Goal: Information Seeking & Learning: Learn about a topic

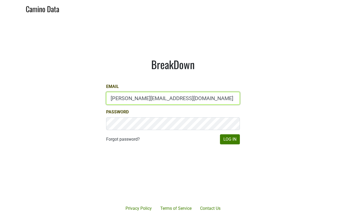
click at [177, 102] on input "anne@mommenpop.com" at bounding box center [173, 98] width 134 height 13
type input "sales@brickandmortarwines.com"
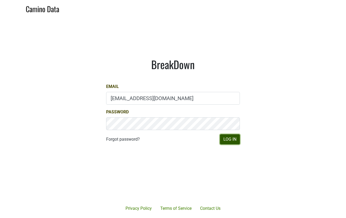
click at [234, 141] on button "Log In" at bounding box center [230, 139] width 20 height 10
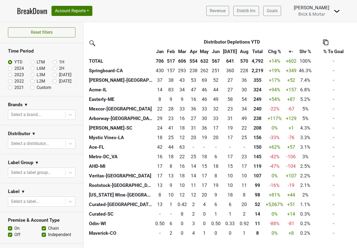
scroll to position [190, 0]
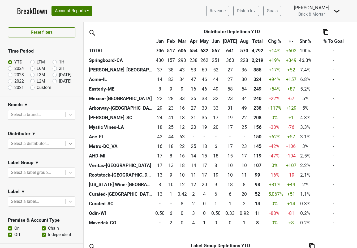
click at [68, 143] on icon at bounding box center [70, 143] width 5 height 5
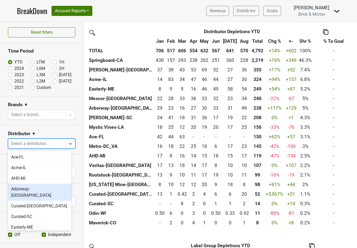
scroll to position [113, 0]
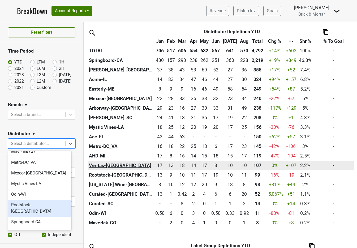
click at [102, 165] on th "Veritas-[GEOGRAPHIC_DATA]" at bounding box center [121, 165] width 66 height 10
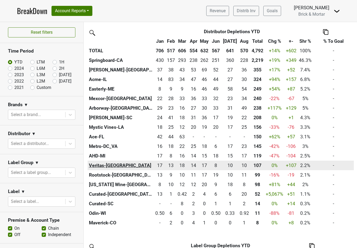
click at [102, 164] on th "Veritas-[GEOGRAPHIC_DATA]" at bounding box center [121, 165] width 66 height 10
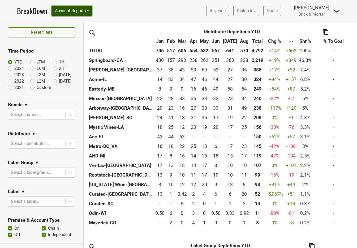
click at [85, 10] on button "Account Reports" at bounding box center [71, 11] width 41 height 10
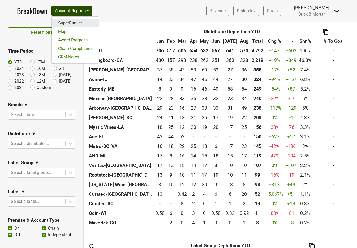
click at [90, 24] on link "SuperRanker" at bounding box center [75, 23] width 47 height 8
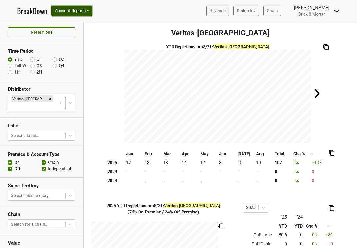
click at [79, 14] on button "Account Reports" at bounding box center [71, 11] width 41 height 10
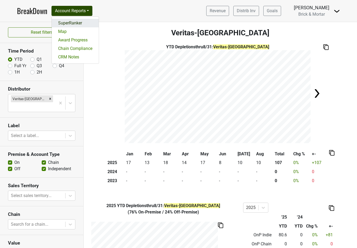
click at [78, 23] on link "SuperRanker" at bounding box center [75, 23] width 47 height 8
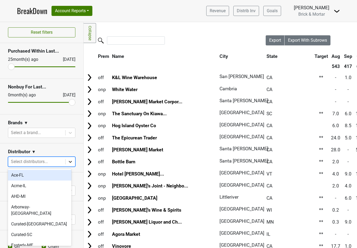
click at [68, 160] on icon at bounding box center [70, 161] width 5 height 5
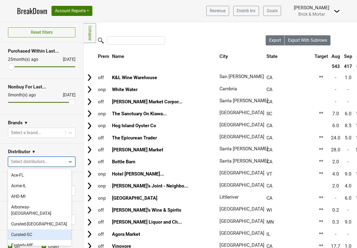
scroll to position [116, 0]
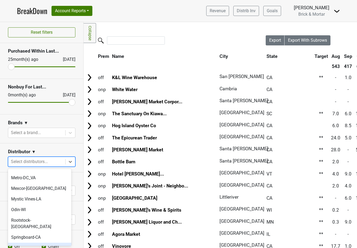
click at [46, 242] on div "Veritas-[GEOGRAPHIC_DATA]" at bounding box center [39, 247] width 63 height 11
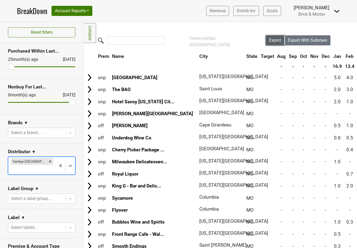
click at [270, 41] on span "Export" at bounding box center [275, 40] width 12 height 5
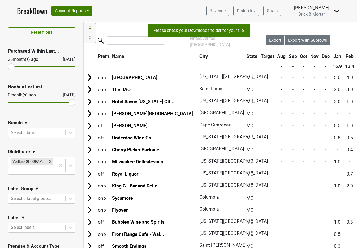
click at [248, 3] on nav "BreakDown Account Reports SuperRanker Map Award Progress Chain Compliance CRM N…" at bounding box center [178, 11] width 331 height 22
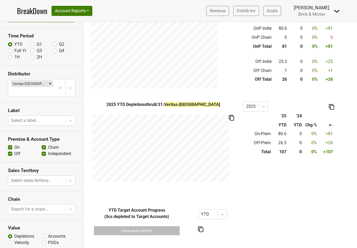
scroll to position [31, 0]
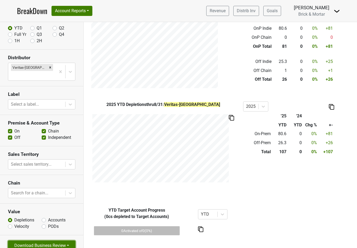
click at [31, 240] on button "Download Business Review" at bounding box center [41, 245] width 67 height 10
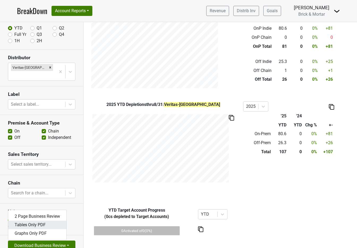
click at [32, 220] on link "Tables Only PDF" at bounding box center [37, 224] width 58 height 8
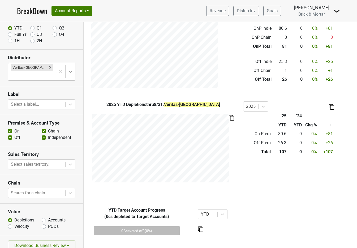
click at [69, 71] on icon at bounding box center [70, 72] width 3 height 2
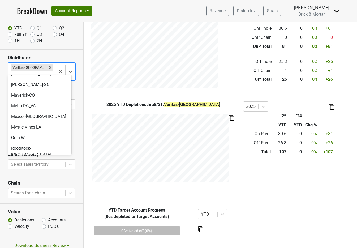
scroll to position [103, 0]
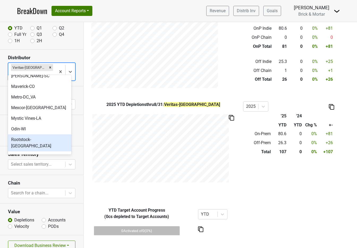
click at [45, 134] on div "Rootstock-[GEOGRAPHIC_DATA]" at bounding box center [39, 142] width 63 height 17
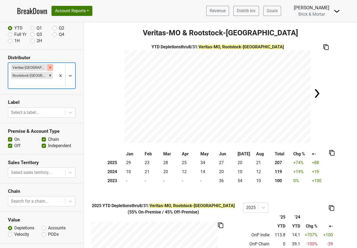
click at [48, 68] on icon "Remove Veritas-MO" at bounding box center [50, 67] width 4 height 4
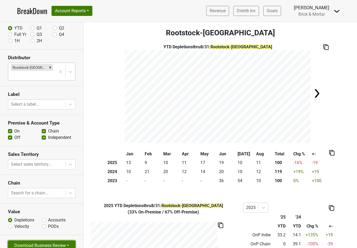
click at [49, 240] on button "Download Business Review" at bounding box center [41, 245] width 67 height 10
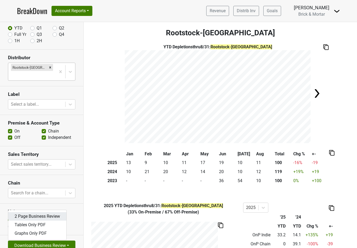
click at [47, 212] on link "2 Page Business Review" at bounding box center [37, 216] width 58 height 8
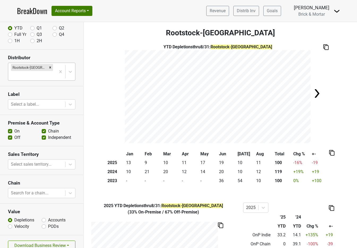
scroll to position [31, 0]
click at [51, 235] on section "Download Business Review 2 Page Business Review Tables Only PDF Graphs Only PDF" at bounding box center [41, 245] width 83 height 21
click at [50, 240] on button "Download Business Review" at bounding box center [41, 245] width 67 height 10
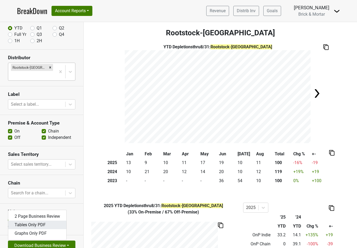
click at [41, 220] on link "Tables Only PDF" at bounding box center [37, 224] width 58 height 8
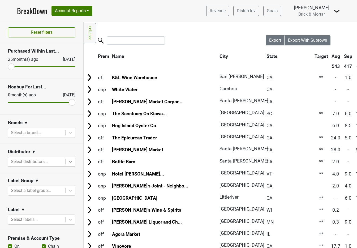
click at [68, 161] on icon at bounding box center [70, 161] width 5 height 5
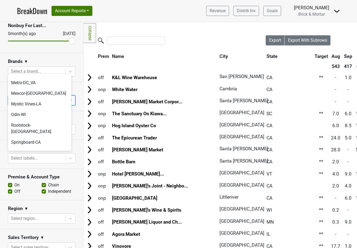
scroll to position [108, 0]
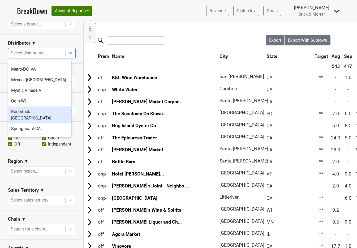
click at [35, 106] on div "Rootstock-[GEOGRAPHIC_DATA]" at bounding box center [39, 114] width 63 height 17
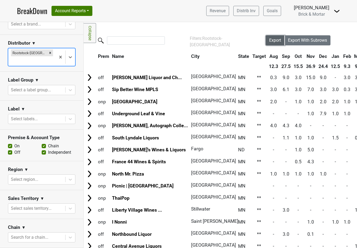
click at [270, 42] on span "Export" at bounding box center [275, 40] width 12 height 5
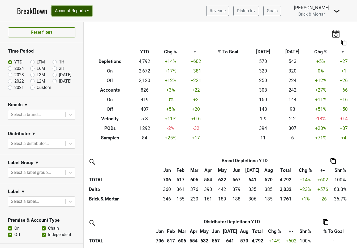
click at [77, 13] on button "Account Reports" at bounding box center [71, 11] width 41 height 10
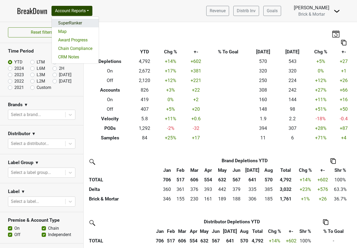
click at [76, 25] on link "SuperRanker" at bounding box center [75, 23] width 47 height 8
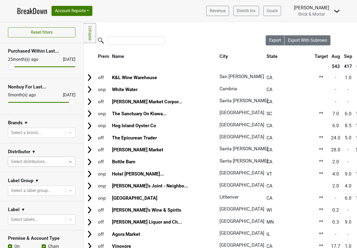
click at [68, 161] on icon at bounding box center [70, 161] width 5 height 5
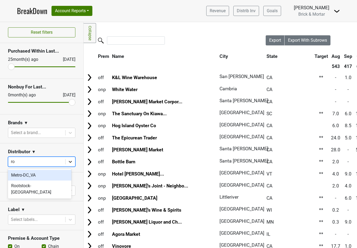
type input "roo"
click at [52, 176] on div "Rootstock-[GEOGRAPHIC_DATA]" at bounding box center [39, 178] width 63 height 17
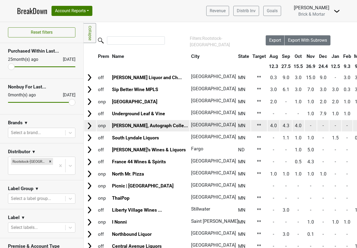
click at [91, 125] on img at bounding box center [89, 126] width 8 height 8
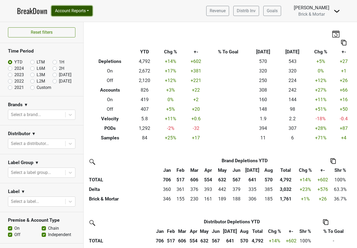
click at [80, 11] on button "Account Reports" at bounding box center [71, 11] width 41 height 10
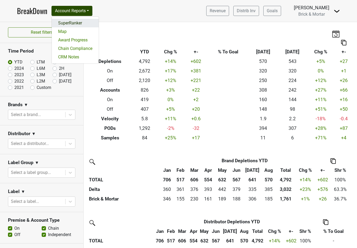
click at [82, 21] on link "SuperRanker" at bounding box center [75, 23] width 47 height 8
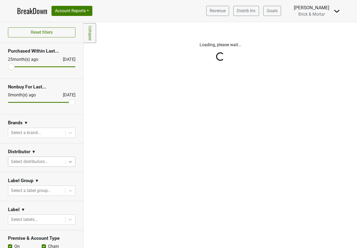
click at [69, 161] on icon at bounding box center [70, 162] width 3 height 2
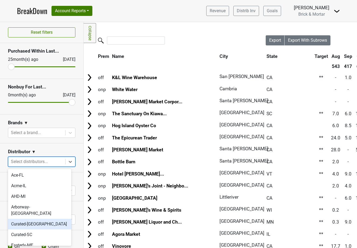
scroll to position [116, 0]
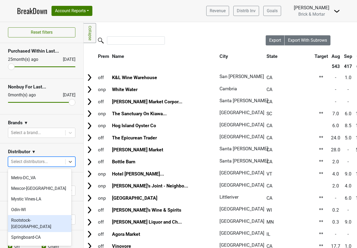
click at [39, 215] on div "Rootstock-[GEOGRAPHIC_DATA]" at bounding box center [39, 223] width 63 height 17
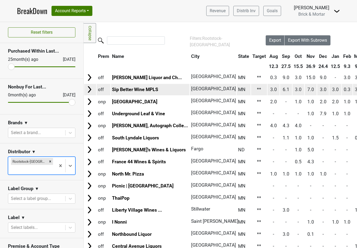
click at [90, 88] on img at bounding box center [89, 89] width 8 height 8
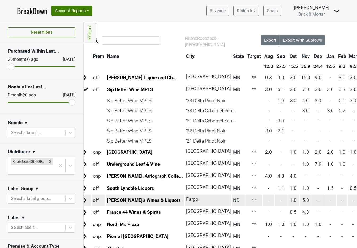
scroll to position [0, 4]
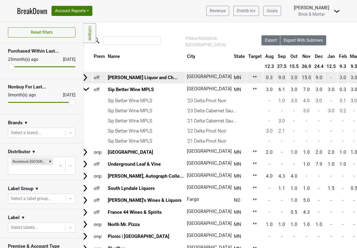
click at [86, 78] on img at bounding box center [85, 77] width 8 height 8
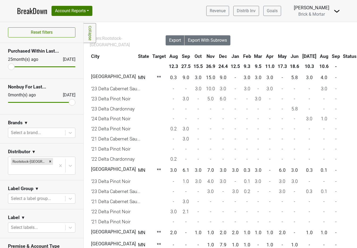
scroll to position [0, 101]
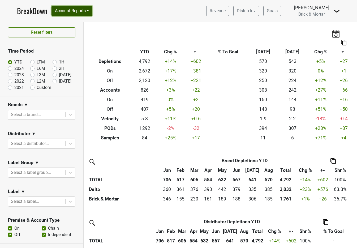
click at [88, 12] on button "Account Reports" at bounding box center [71, 11] width 41 height 10
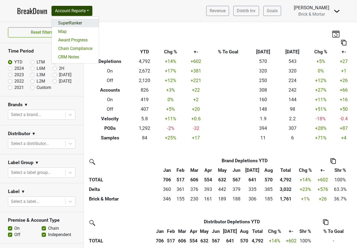
click at [85, 22] on link "SuperRanker" at bounding box center [75, 23] width 47 height 8
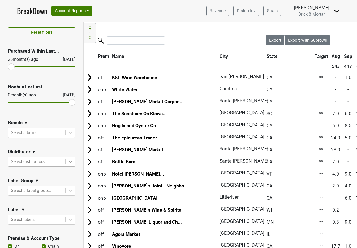
click at [68, 163] on icon at bounding box center [70, 161] width 5 height 5
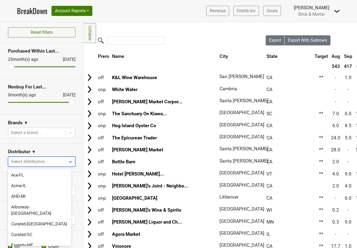
scroll to position [116, 0]
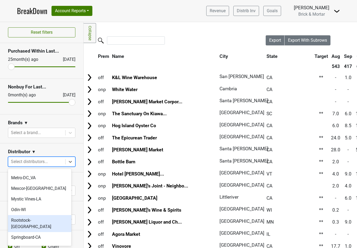
click at [41, 215] on div "Rootstock-MN" at bounding box center [39, 223] width 63 height 17
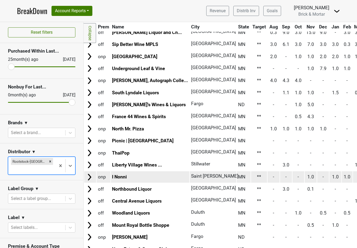
scroll to position [48, 0]
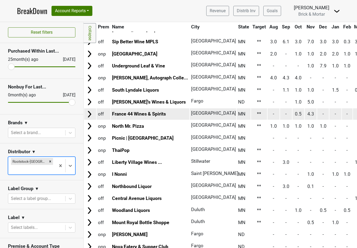
click at [91, 115] on img at bounding box center [89, 114] width 8 height 8
